Goal: Task Accomplishment & Management: Manage account settings

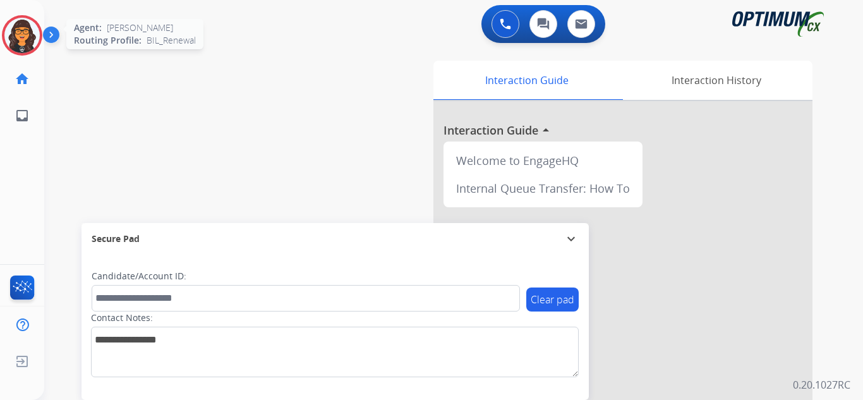
click at [20, 35] on img at bounding box center [21, 35] width 35 height 35
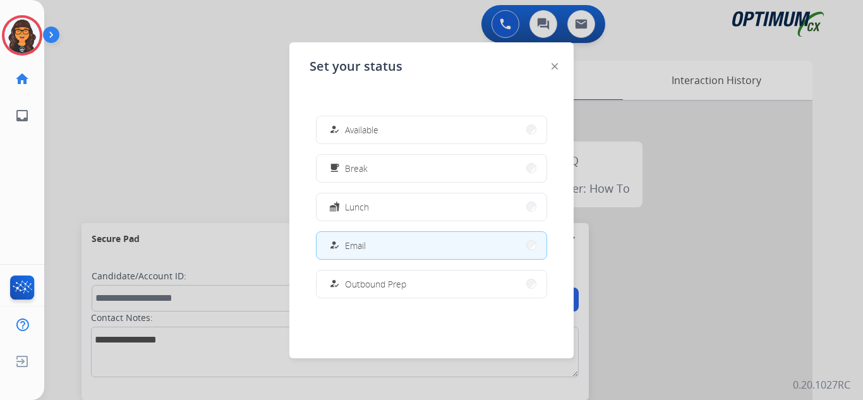
click at [559, 63] on div "Set your status how_to_reg Available free_breakfast Break fastfood Lunch how_to…" at bounding box center [431, 200] width 284 height 316
click at [552, 64] on img at bounding box center [554, 66] width 6 height 6
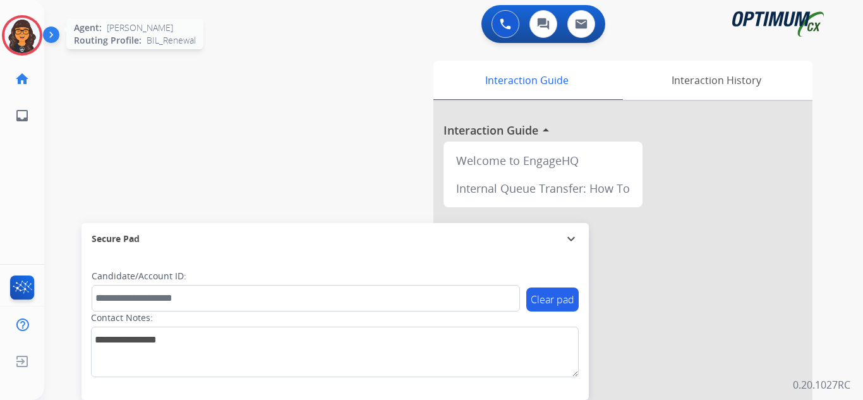
drag, startPoint x: 8, startPoint y: 29, endPoint x: 30, endPoint y: 40, distance: 25.1
click at [8, 29] on img at bounding box center [21, 35] width 35 height 35
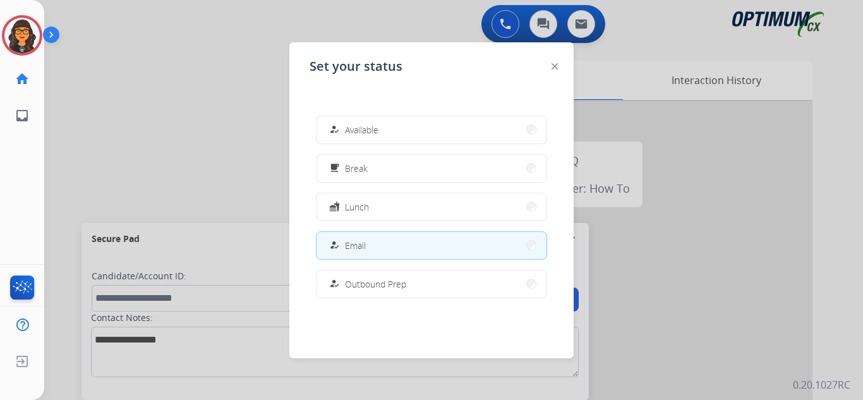
click at [368, 164] on span "Break" at bounding box center [356, 168] width 23 height 13
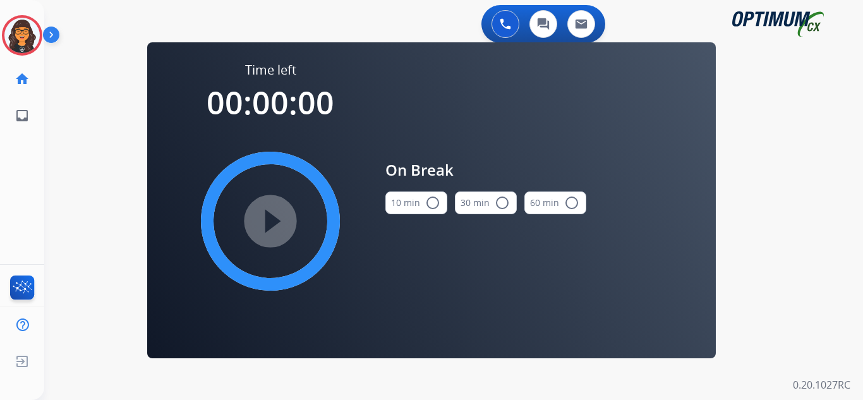
click at [403, 200] on button "10 min radio_button_unchecked" at bounding box center [416, 202] width 62 height 23
click at [278, 217] on mat-icon "play_circle_filled" at bounding box center [270, 220] width 15 height 15
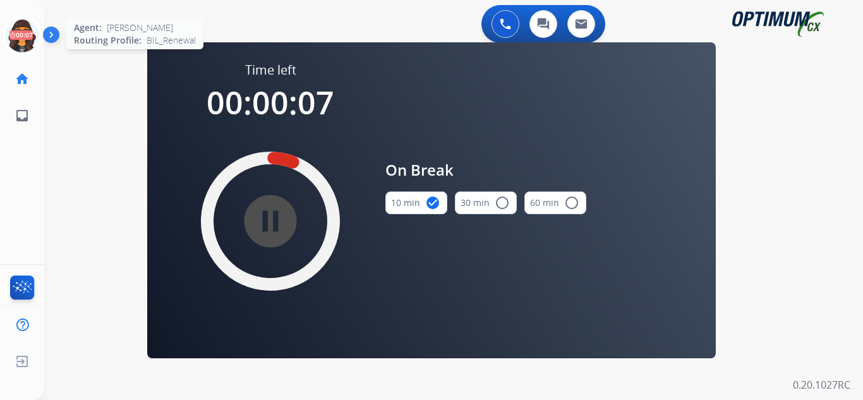
click at [33, 46] on icon at bounding box center [22, 35] width 41 height 41
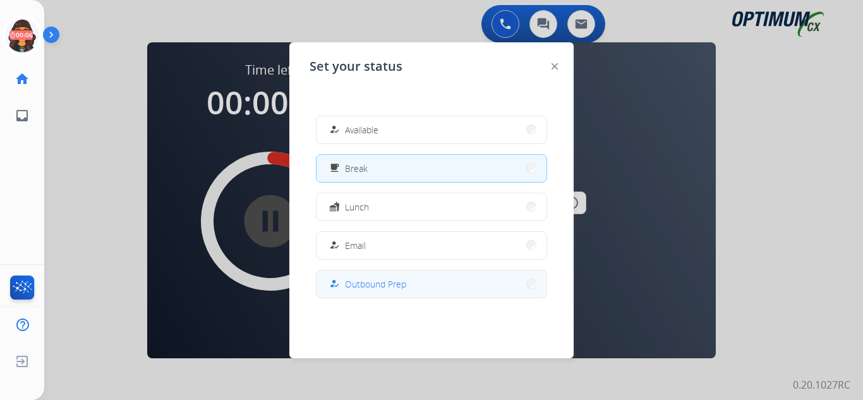
scroll to position [63, 0]
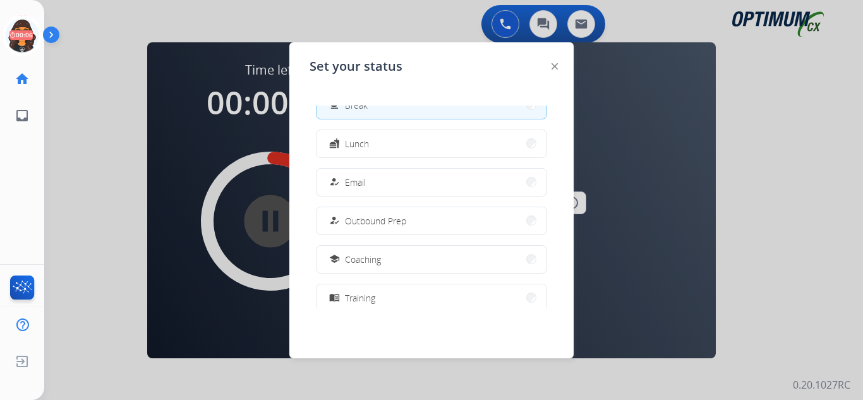
click at [355, 196] on div "how_to_reg Available free_breakfast Break fastfood Lunch how_to_reg Email how_t…" at bounding box center [431, 206] width 244 height 202
click at [357, 174] on button "how_to_reg Email" at bounding box center [431, 182] width 230 height 27
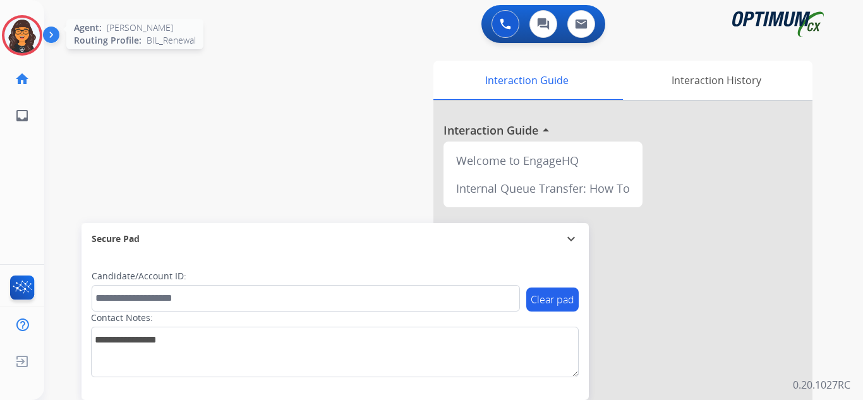
click at [20, 20] on img at bounding box center [21, 35] width 35 height 35
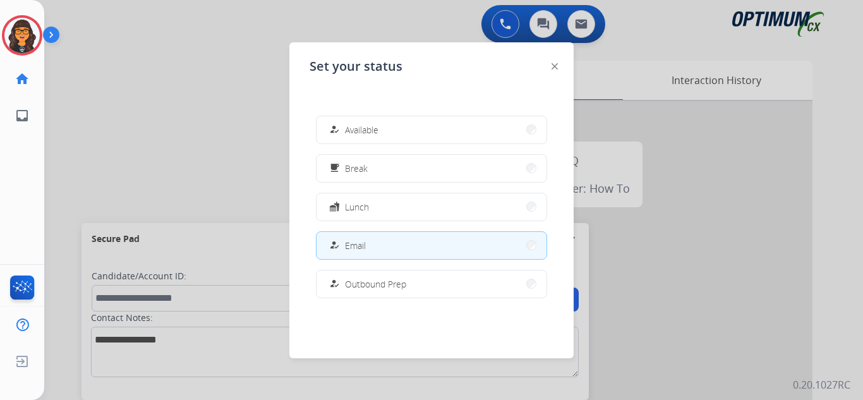
drag, startPoint x: 557, startPoint y: 67, endPoint x: 474, endPoint y: 57, distance: 83.9
click at [557, 67] on img at bounding box center [554, 66] width 6 height 6
